Goal: Task Accomplishment & Management: Manage account settings

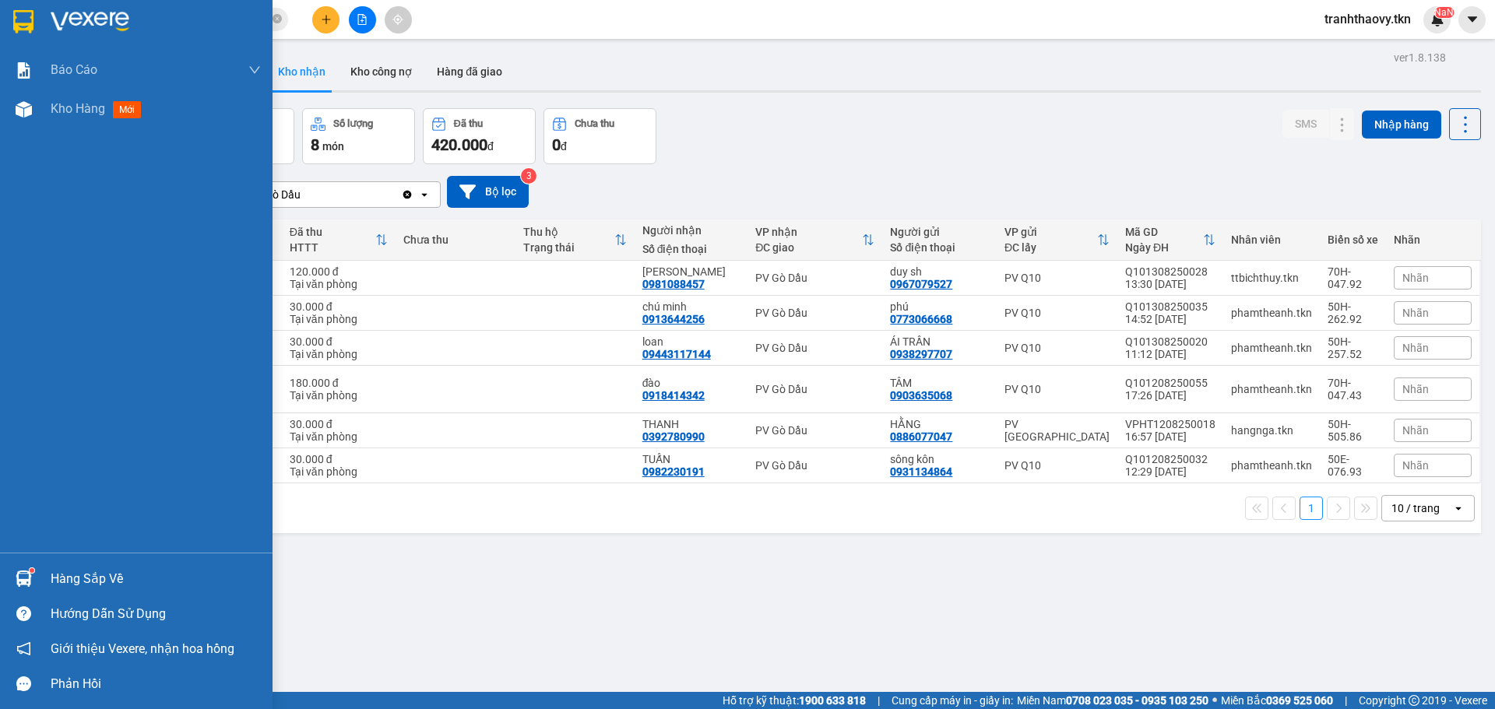
click at [76, 565] on div "Hàng sắp về" at bounding box center [136, 578] width 273 height 35
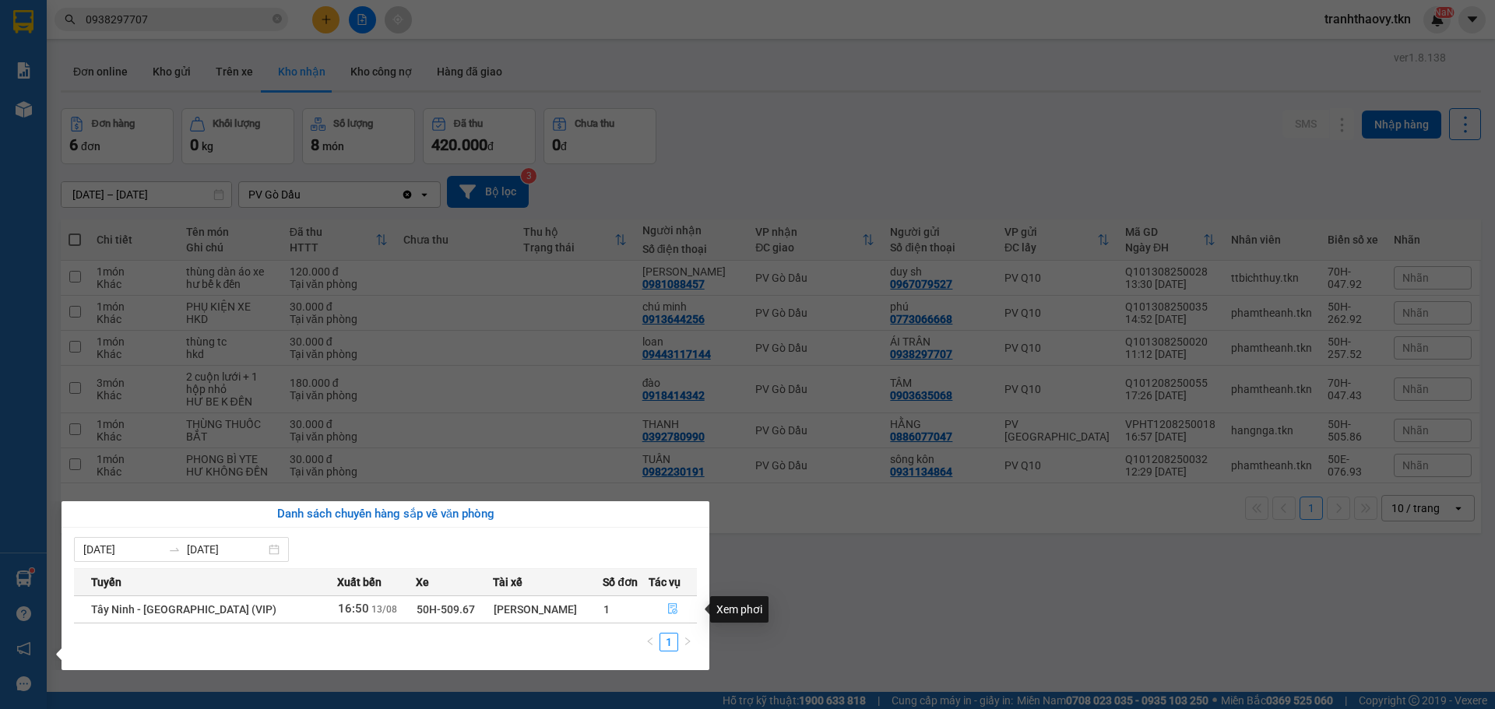
click at [674, 610] on icon "file-done" at bounding box center [672, 609] width 11 height 11
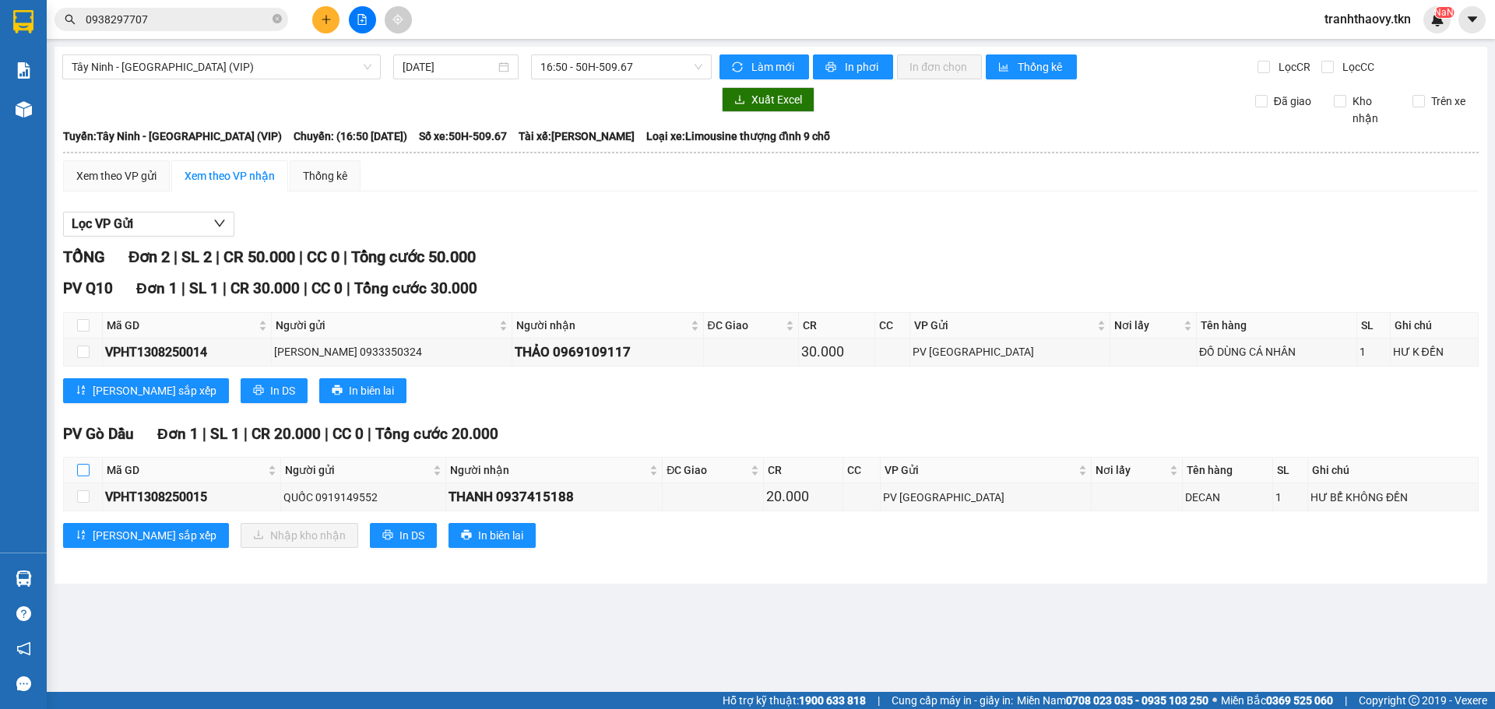
click at [80, 473] on input "checkbox" at bounding box center [83, 470] width 12 height 12
checkbox input "true"
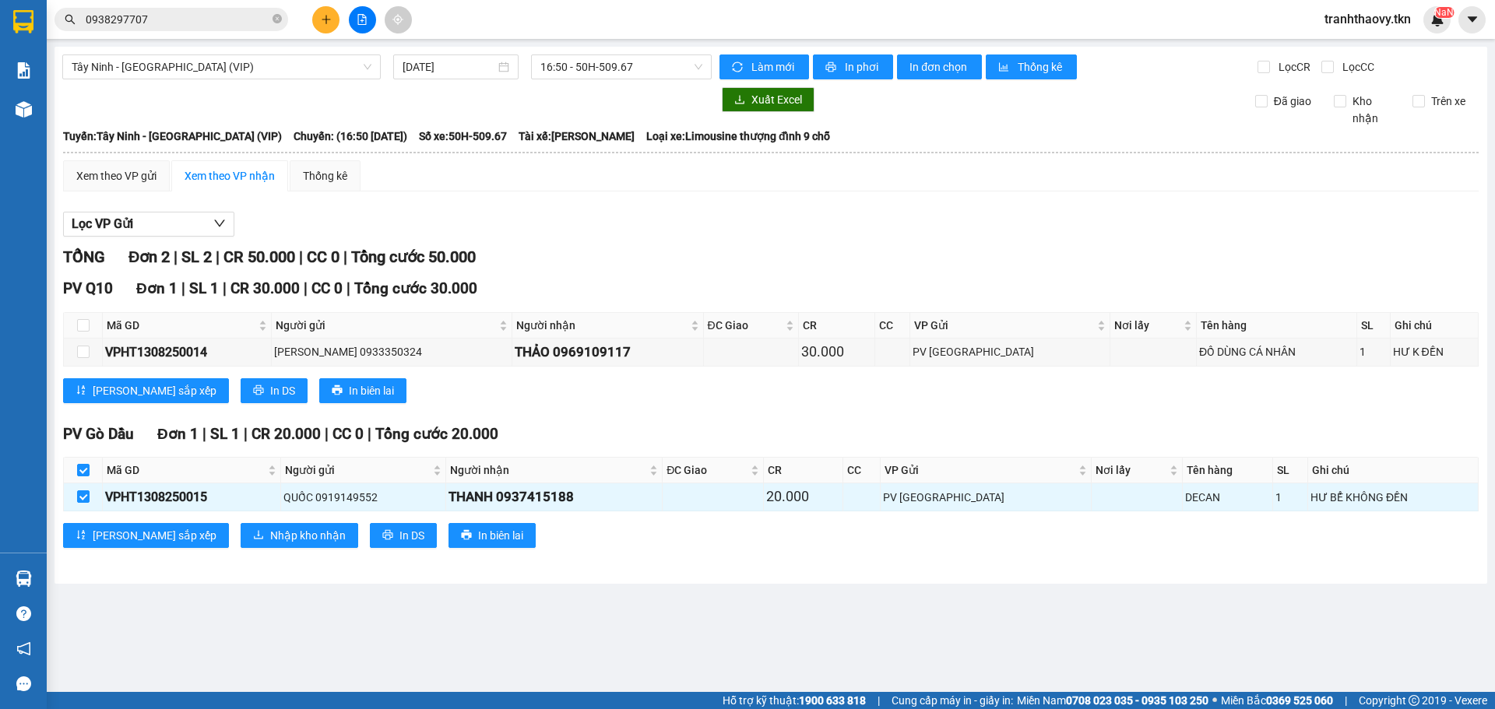
click at [249, 558] on div "PV Gò Dầu Đơn 1 | SL 1 | CR 20.000 | CC 0 | Tổng cước 20.000 Mã GD Người gửi Ng…" at bounding box center [771, 491] width 1416 height 137
click at [252, 546] on button "Nhập kho nhận" at bounding box center [300, 535] width 118 height 25
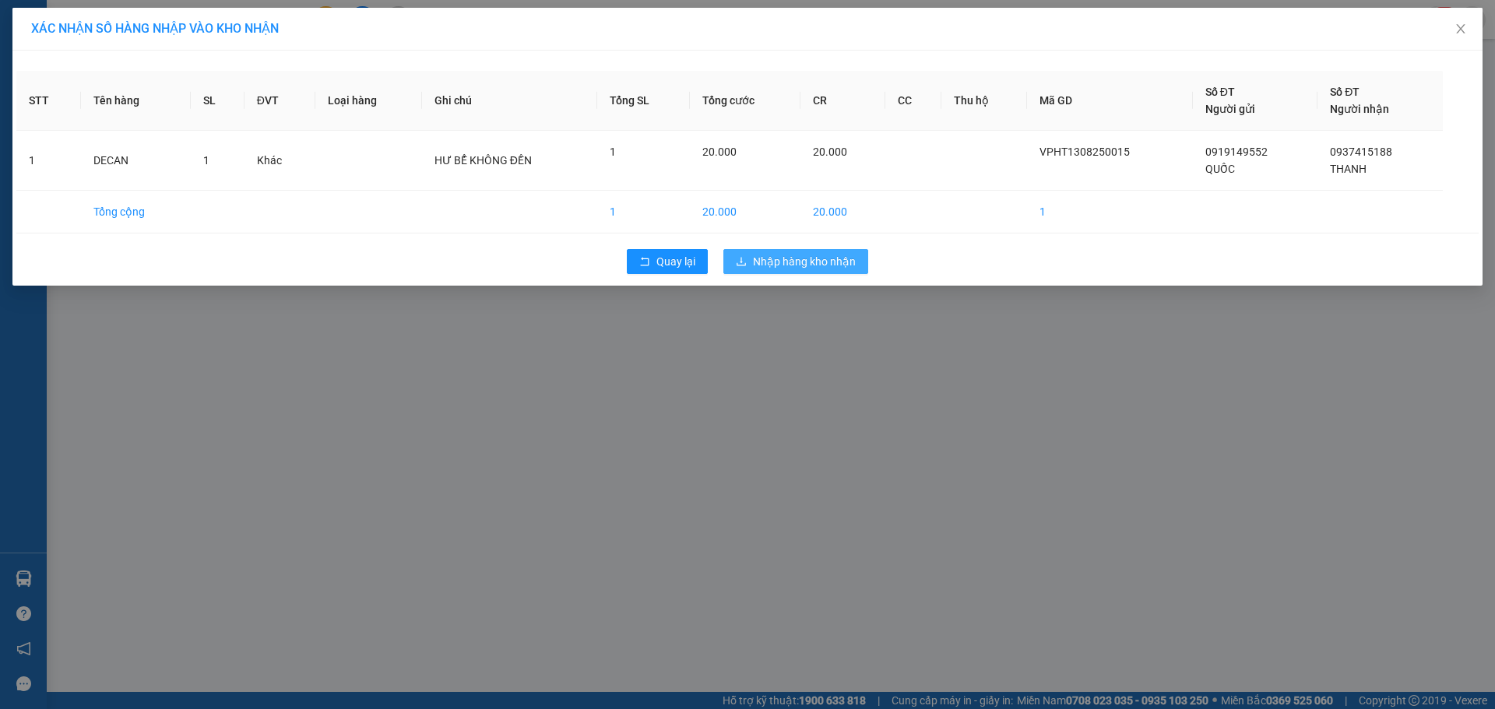
click at [811, 256] on span "Nhập hàng kho nhận" at bounding box center [804, 261] width 103 height 17
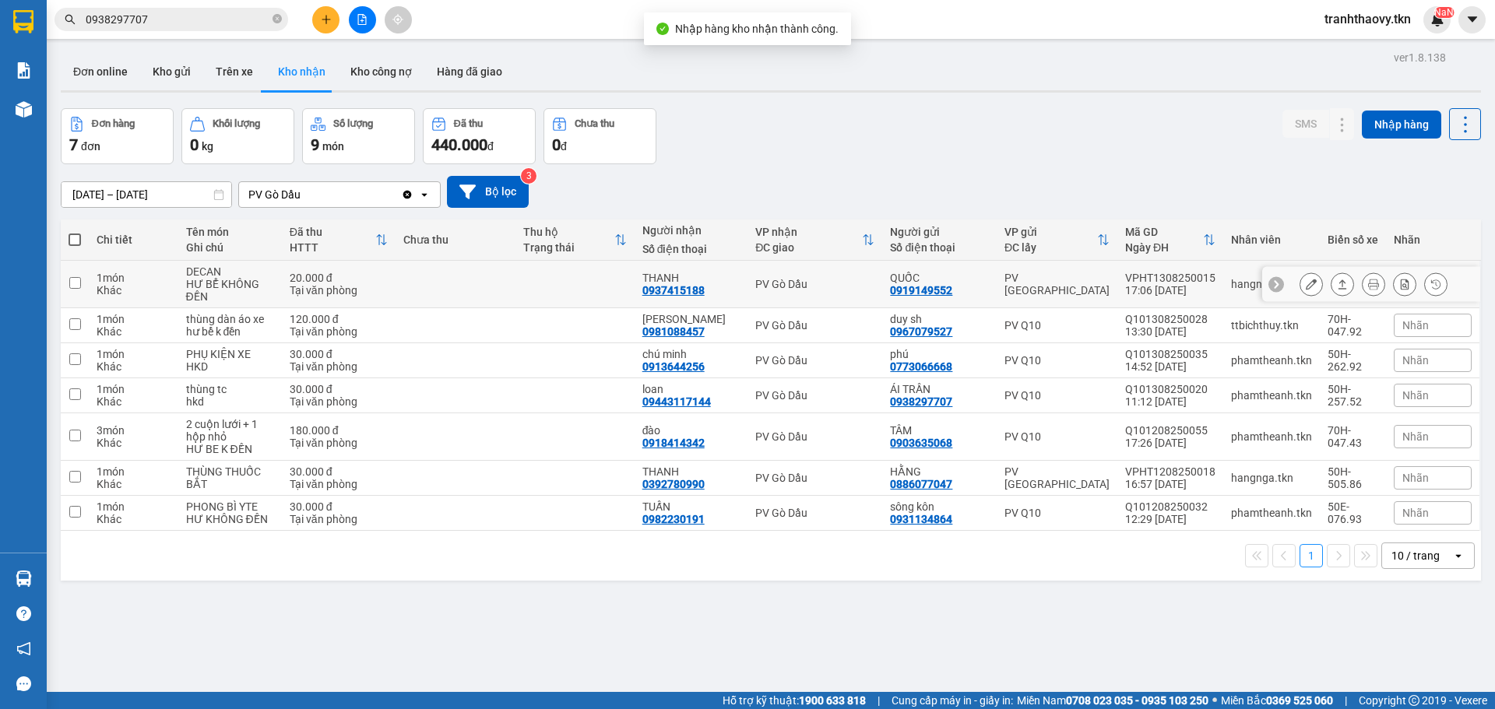
click at [502, 283] on td at bounding box center [455, 285] width 119 height 48
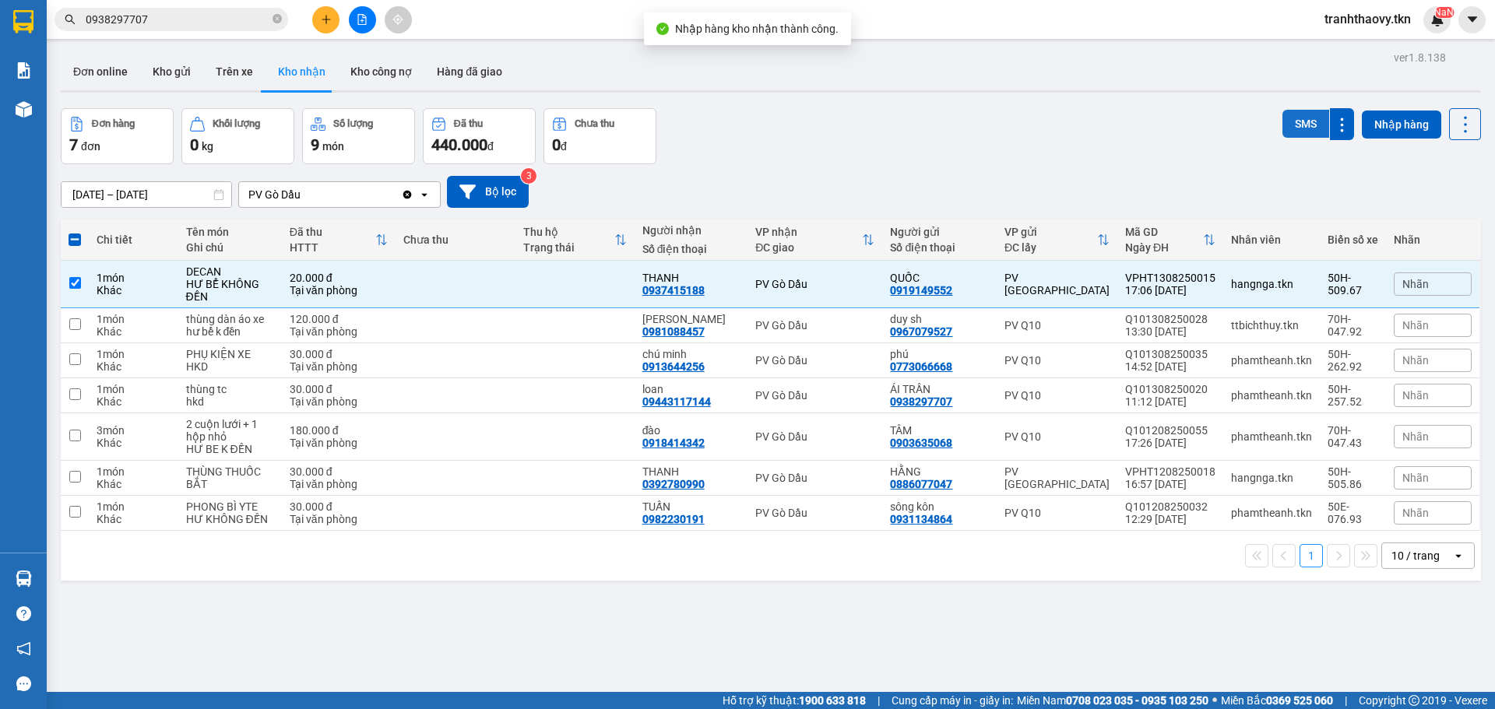
click at [1283, 120] on button "SMS" at bounding box center [1306, 124] width 47 height 28
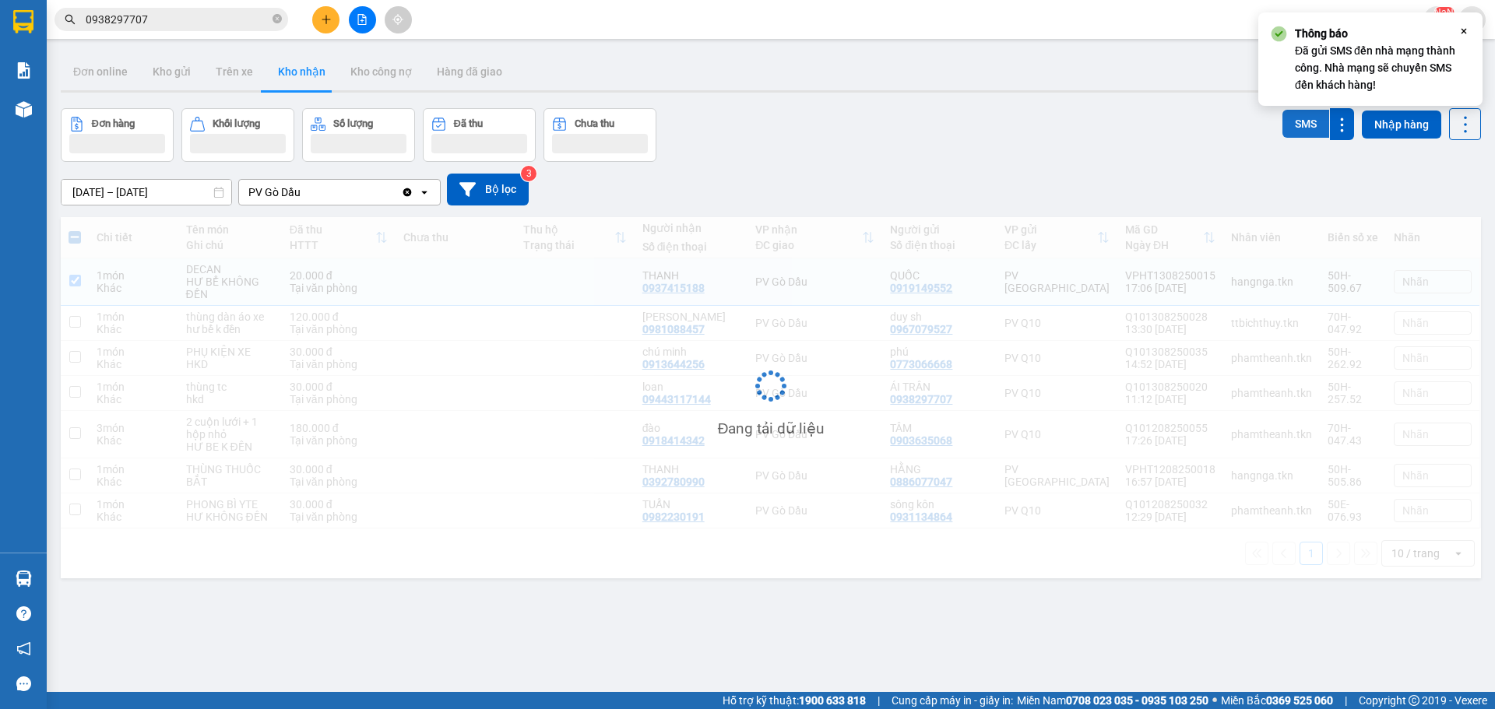
click at [1283, 120] on button "SMS" at bounding box center [1306, 124] width 47 height 28
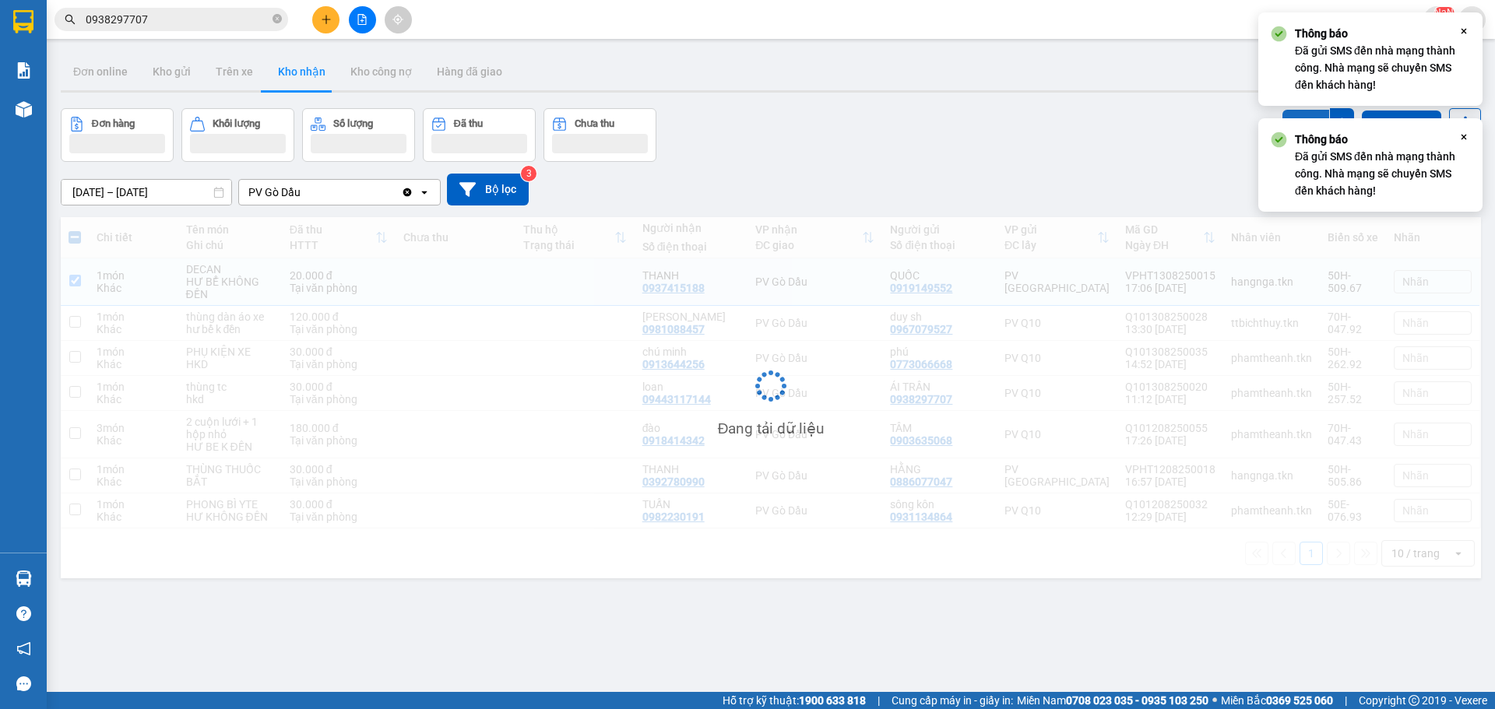
click at [1283, 117] on button "SMS" at bounding box center [1306, 124] width 47 height 28
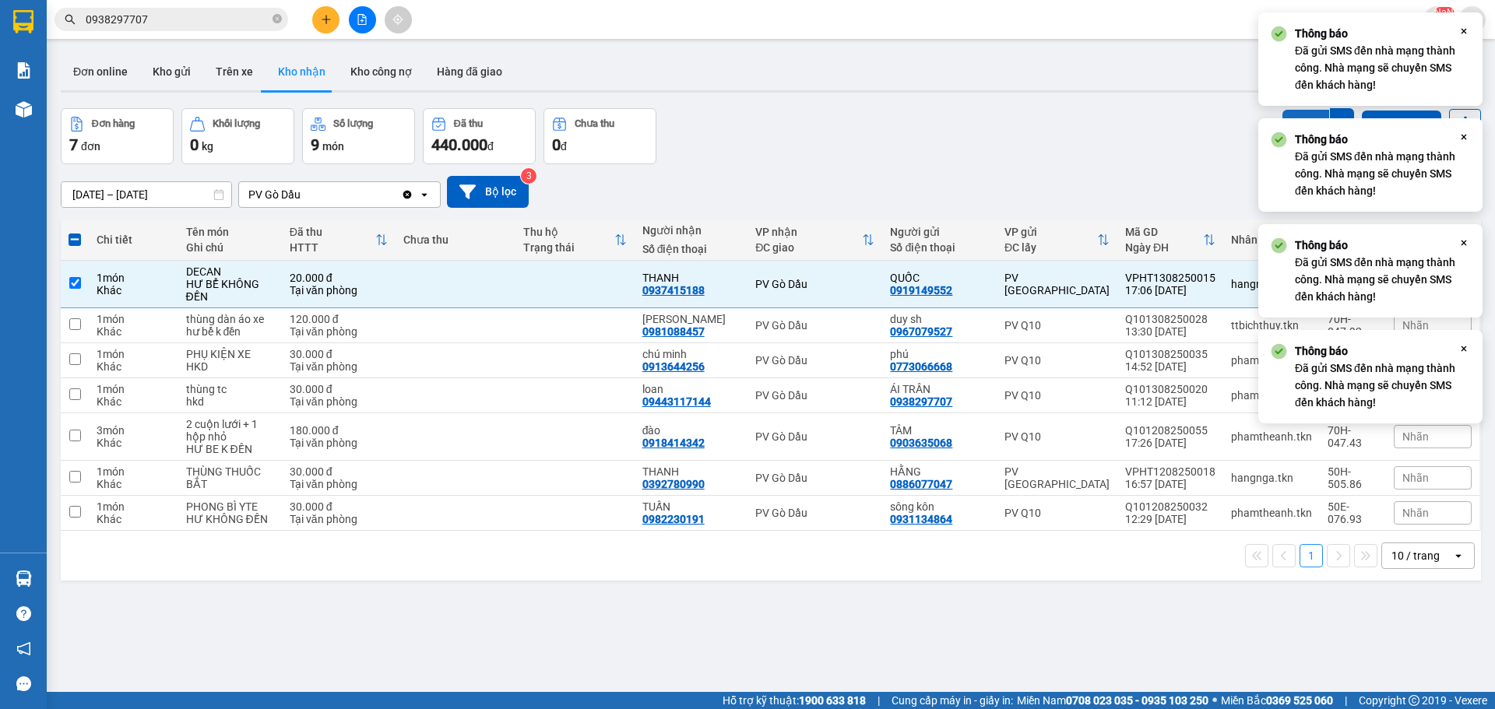
click at [1283, 117] on button "SMS" at bounding box center [1306, 125] width 47 height 31
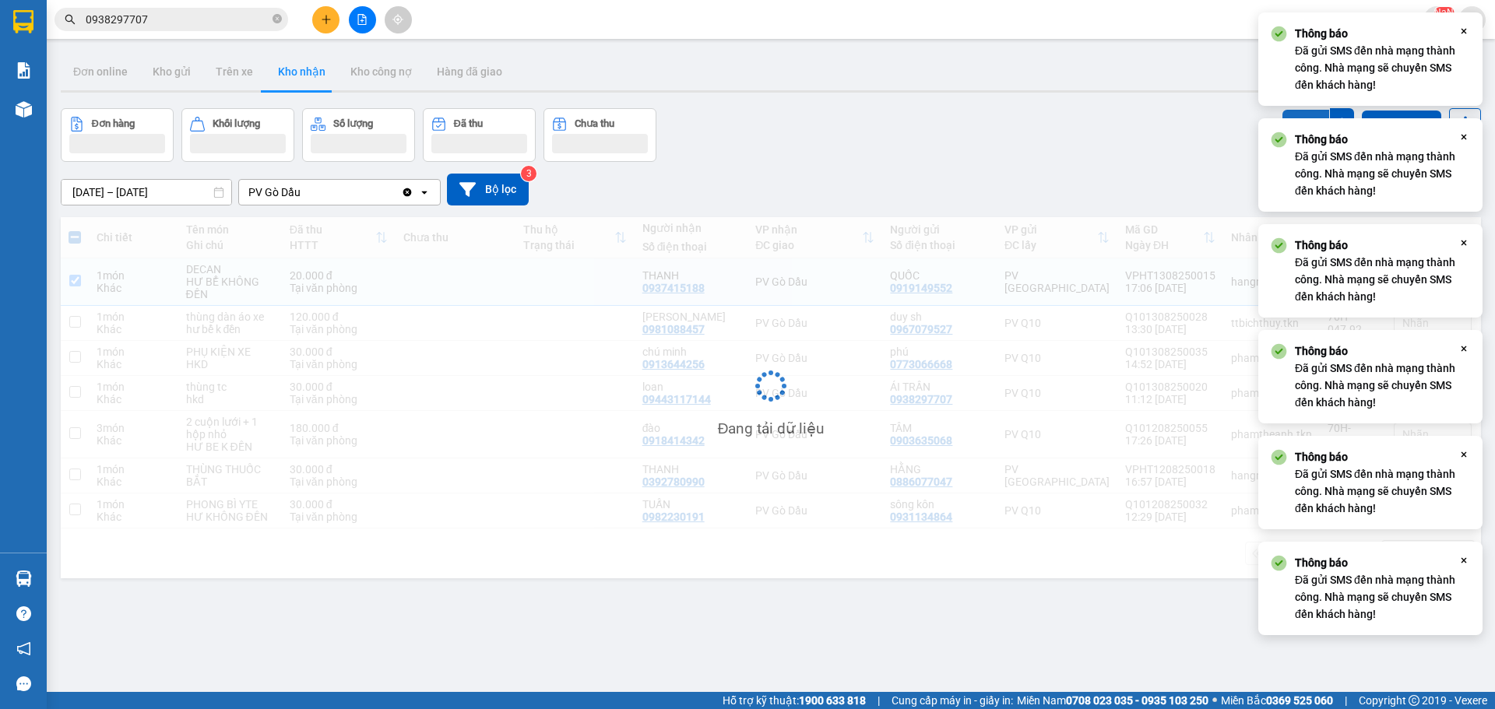
click at [1283, 117] on button "SMS" at bounding box center [1306, 124] width 47 height 28
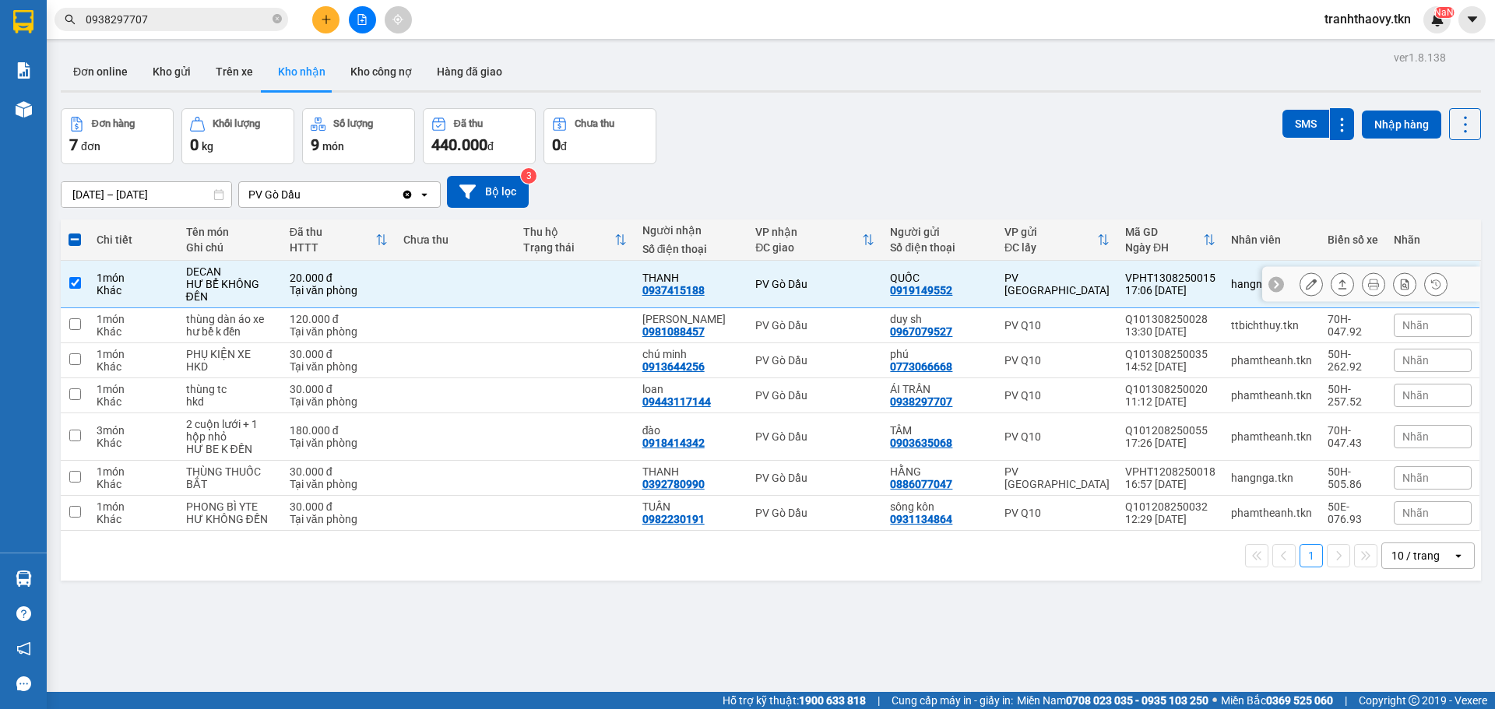
click at [598, 293] on td at bounding box center [575, 285] width 119 height 48
checkbox input "false"
